Goal: Transaction & Acquisition: Obtain resource

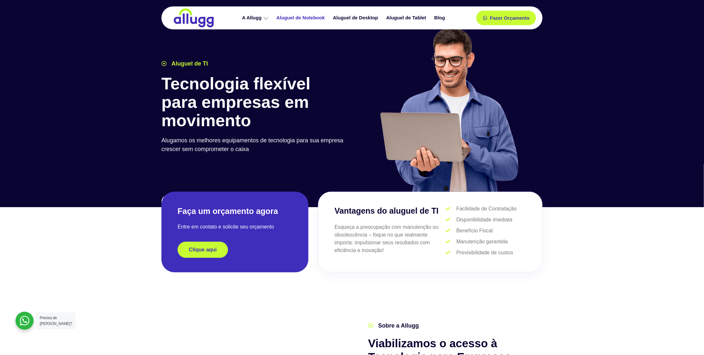
click at [323, 21] on link "Aluguel de Notebook" at bounding box center [301, 17] width 56 height 11
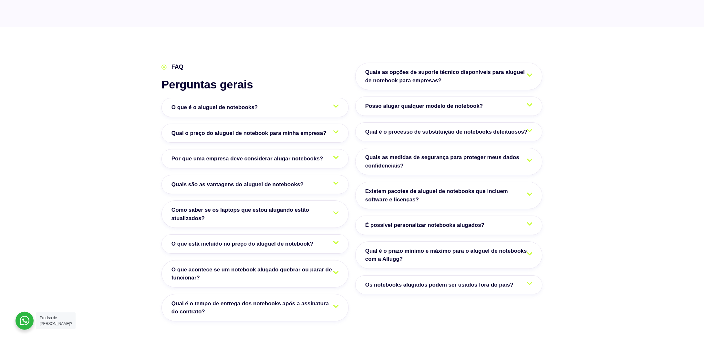
scroll to position [1032, 0]
click at [310, 123] on link "Qual o preço do aluguel de notebook para minha empresa?" at bounding box center [254, 132] width 187 height 19
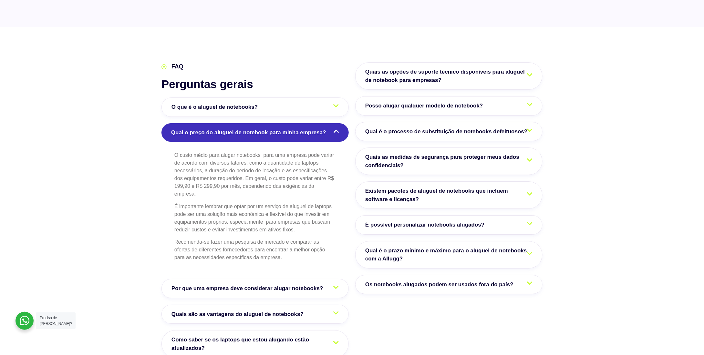
click at [310, 123] on link "Qual o preço do aluguel de notebook para minha empresa?" at bounding box center [254, 132] width 187 height 19
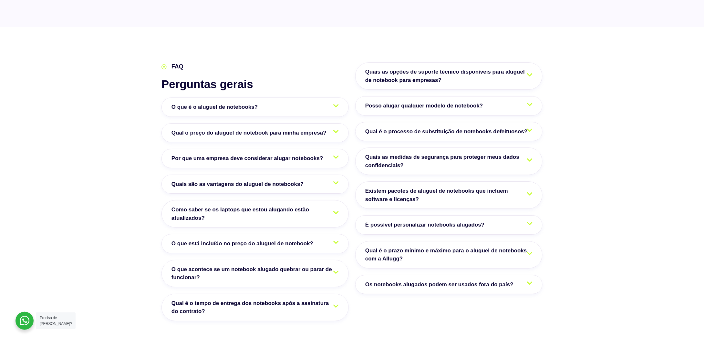
click at [292, 129] on span "Qual o preço do aluguel de notebook para minha empresa?" at bounding box center [250, 133] width 158 height 8
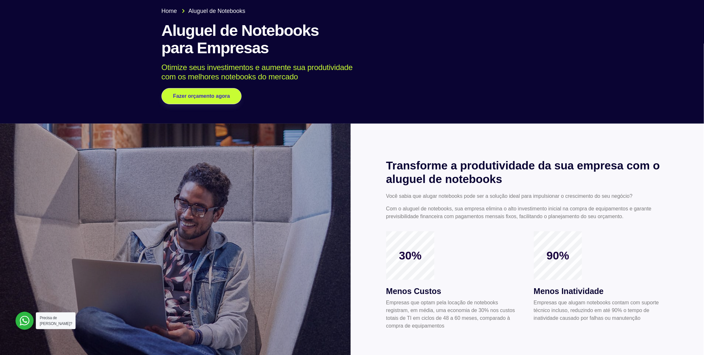
scroll to position [0, 0]
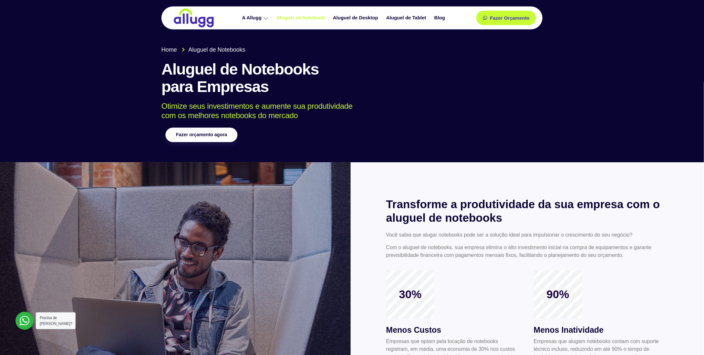
click at [205, 128] on link "Fazer orçamento agora" at bounding box center [201, 135] width 72 height 15
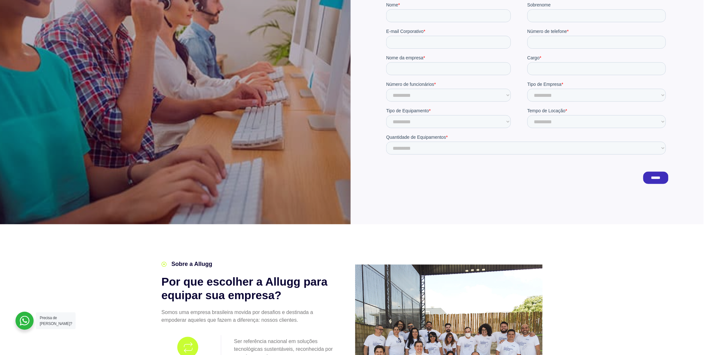
scroll to position [65, 0]
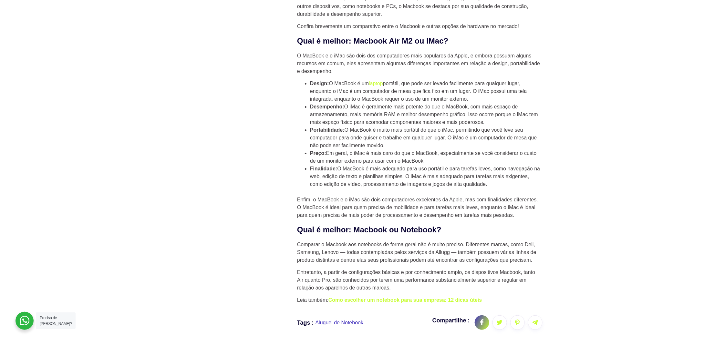
scroll to position [1259, 0]
